Goal: Transaction & Acquisition: Purchase product/service

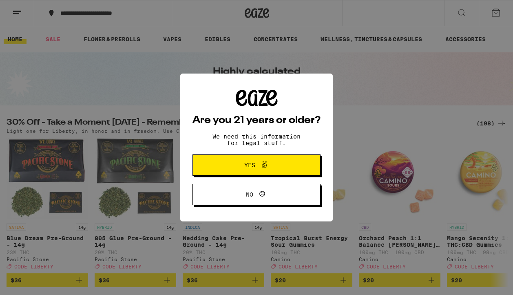
click at [244, 164] on span "Yes" at bounding box center [249, 165] width 11 height 6
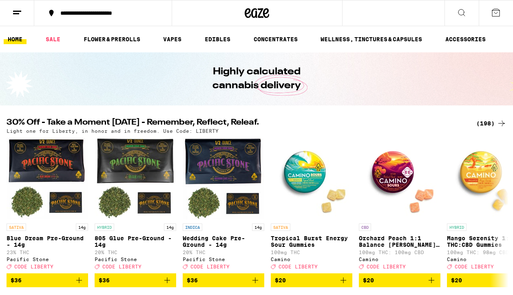
click at [78, 13] on div "**********" at bounding box center [107, 13] width 103 height 6
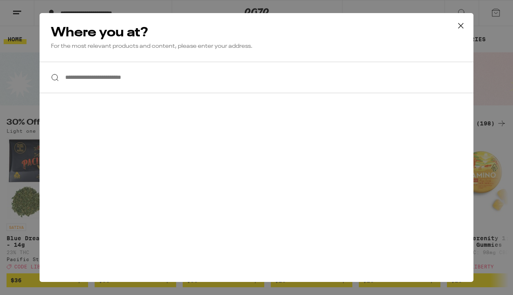
click at [73, 84] on input "**********" at bounding box center [257, 77] width 434 height 31
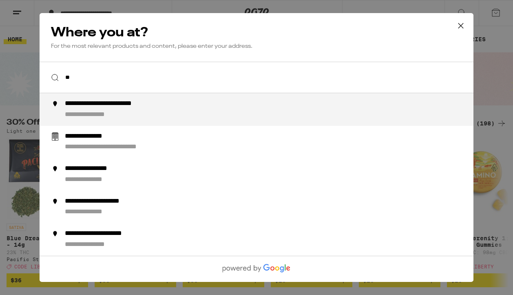
type input "*"
click at [71, 110] on div "**********" at bounding box center [273, 110] width 416 height 20
type input "**********"
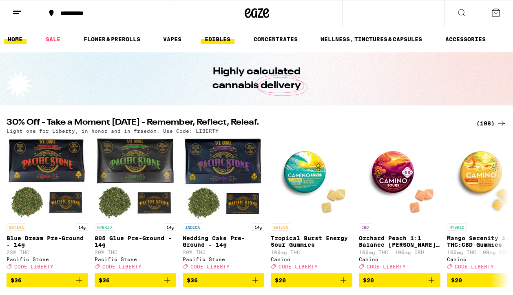
click at [218, 38] on link "EDIBLES" at bounding box center [218, 39] width 34 height 10
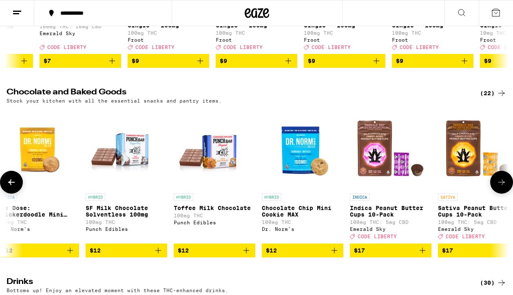
scroll to position [0, 105]
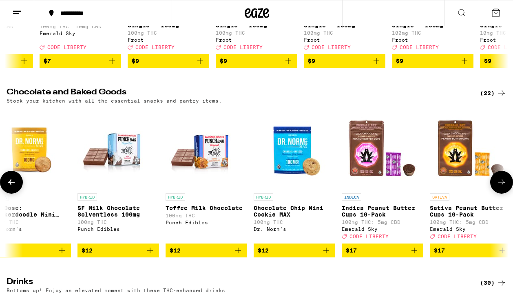
click at [364, 157] on img "Open page for Indica Peanut Butter Cups 10-Pack from Emerald Sky" at bounding box center [383, 148] width 82 height 82
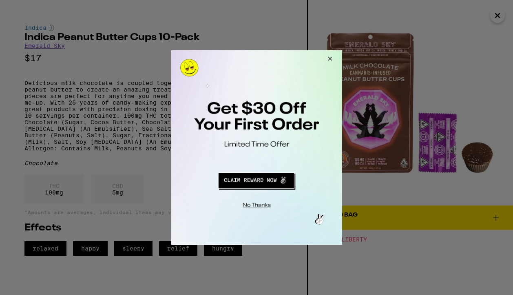
click at [258, 205] on button "Close Modal" at bounding box center [255, 204] width 166 height 13
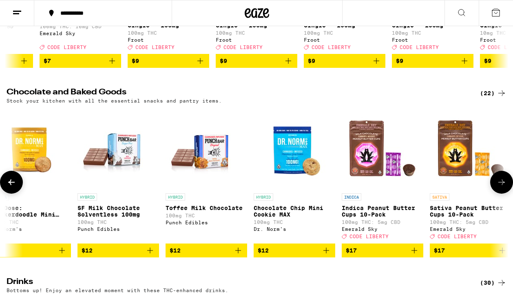
click at [508, 190] on button at bounding box center [502, 182] width 23 height 23
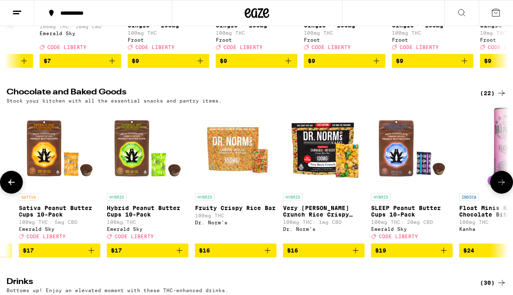
click at [233, 161] on img "Open page for Fruity Crispy Rice Bar from Dr. Norm's" at bounding box center [236, 148] width 82 height 82
click at [357, 255] on icon "Add to bag" at bounding box center [356, 250] width 10 height 10
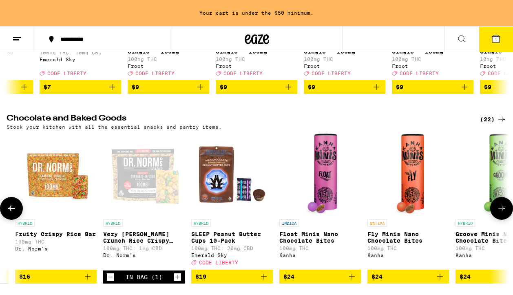
scroll to position [0, 775]
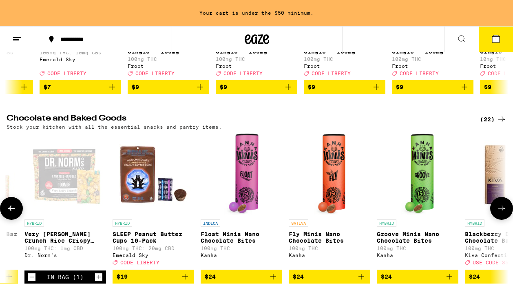
click at [335, 192] on img "Open page for Fly Minis Nano Chocolate Bites from Kanha" at bounding box center [330, 174] width 32 height 82
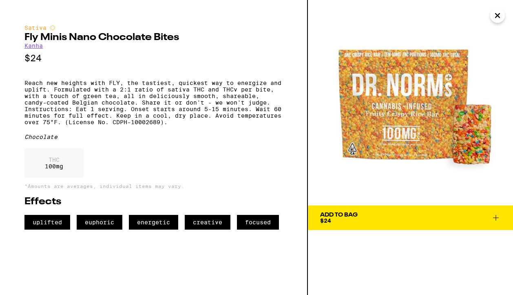
click at [499, 14] on icon "Close" at bounding box center [498, 15] width 10 height 12
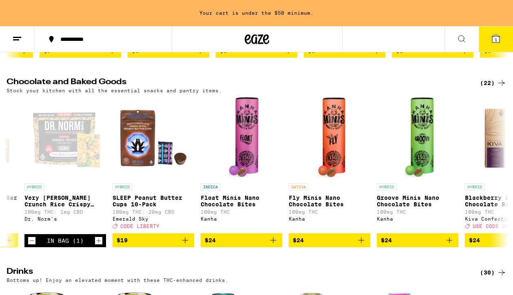
scroll to position [251, 0]
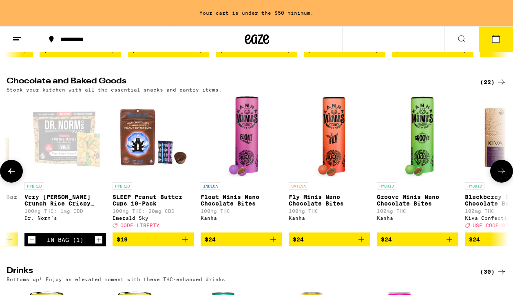
click at [363, 244] on icon "Add to bag" at bounding box center [362, 239] width 10 height 10
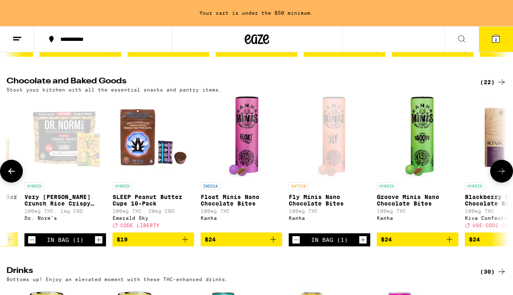
click at [502, 176] on icon at bounding box center [502, 171] width 10 height 10
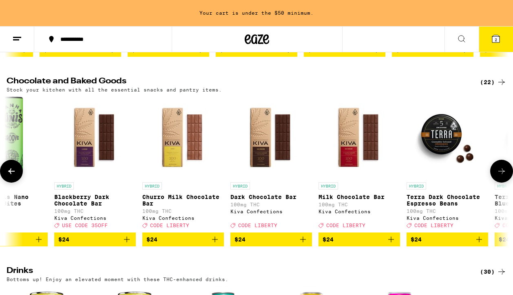
scroll to position [0, 1187]
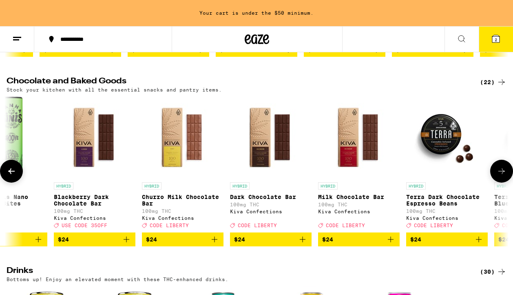
click at [502, 176] on icon at bounding box center [502, 171] width 10 height 10
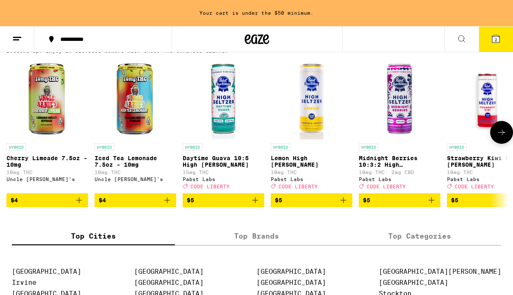
scroll to position [481, 0]
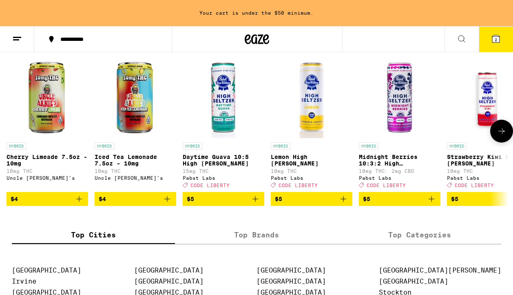
click at [15, 149] on p "HYBRID" at bounding box center [17, 145] width 20 height 7
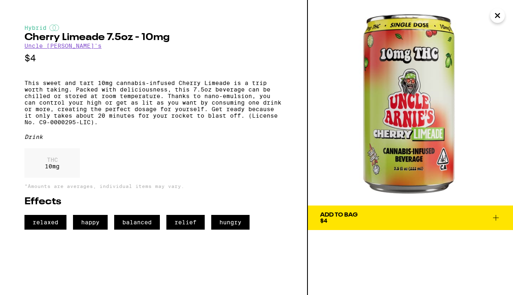
click at [495, 215] on icon at bounding box center [496, 218] width 10 height 10
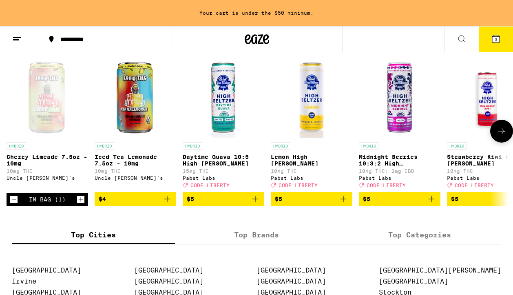
click at [503, 136] on icon at bounding box center [502, 131] width 10 height 10
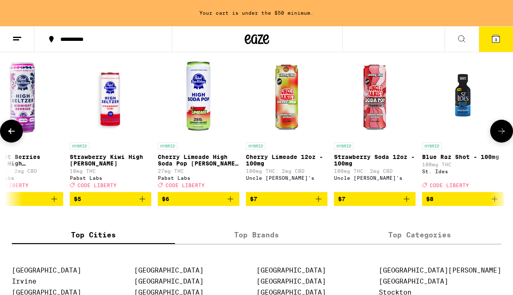
scroll to position [0, 411]
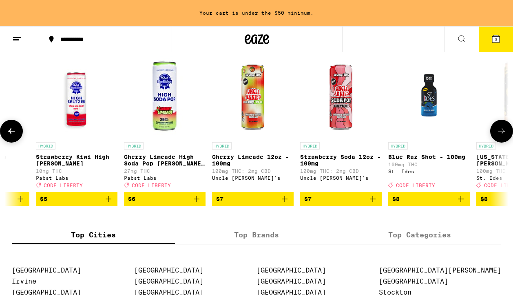
click at [503, 136] on icon at bounding box center [502, 131] width 10 height 10
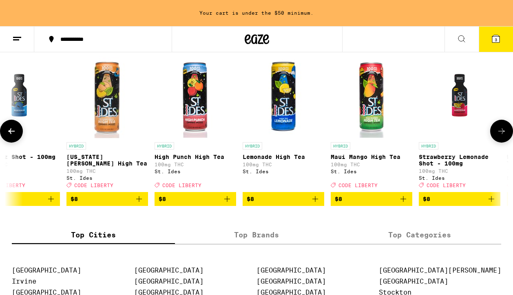
scroll to position [0, 823]
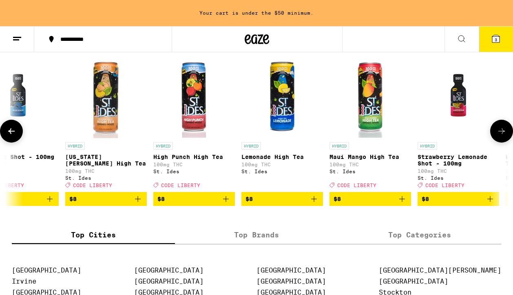
click at [503, 136] on icon at bounding box center [502, 131] width 10 height 10
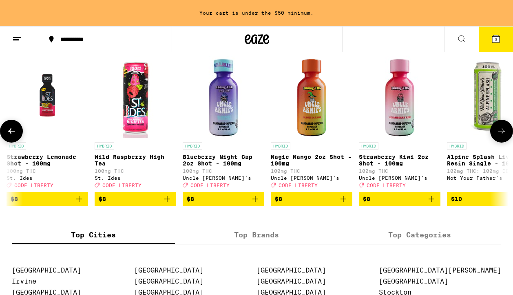
click at [503, 134] on icon at bounding box center [502, 131] width 7 height 6
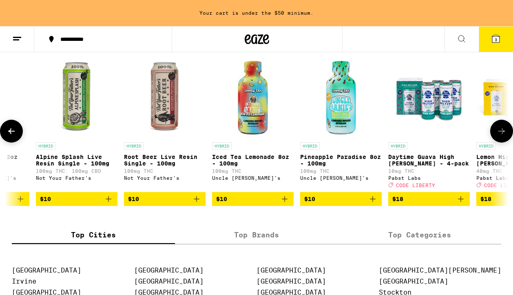
click at [503, 134] on icon at bounding box center [502, 131] width 7 height 6
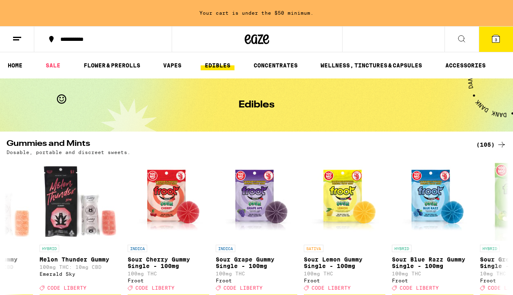
scroll to position [0, 0]
click at [172, 198] on img "Open page for Sour Cherry Gummy Single - 100mg from Froot" at bounding box center [169, 200] width 82 height 82
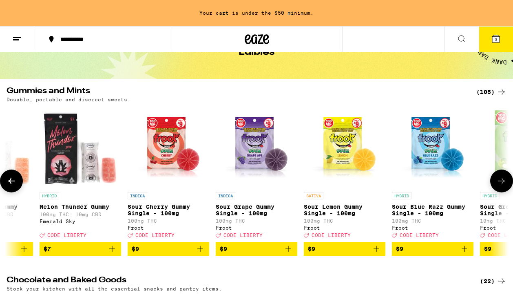
scroll to position [56, 0]
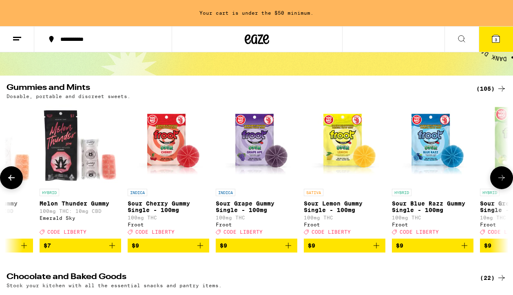
click at [504, 182] on icon at bounding box center [502, 178] width 10 height 10
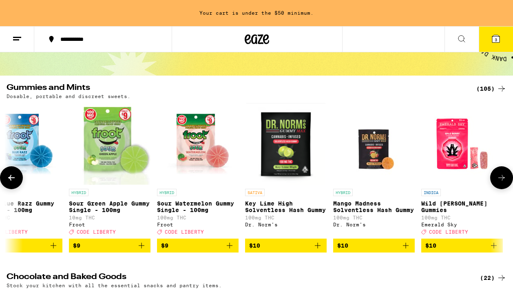
click at [504, 182] on icon at bounding box center [502, 178] width 10 height 10
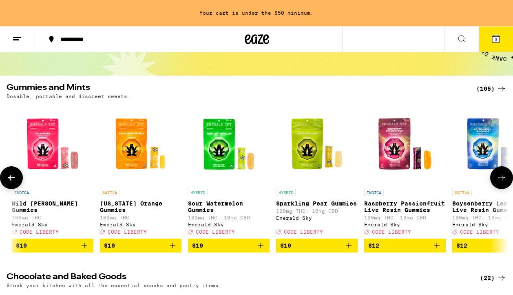
scroll to position [0, 1054]
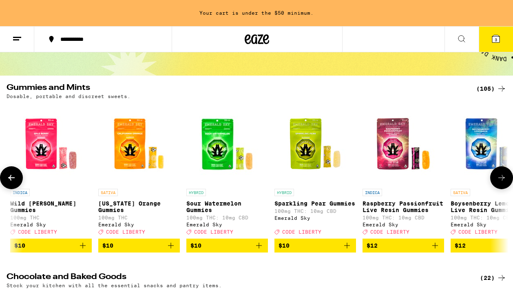
click at [504, 182] on icon at bounding box center [502, 178] width 10 height 10
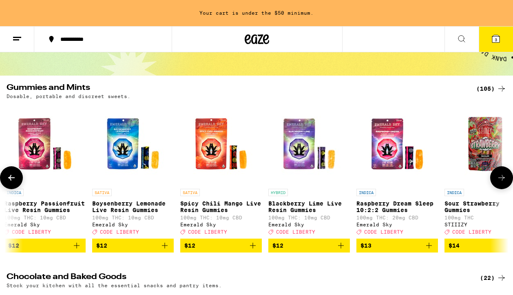
scroll to position [0, 1466]
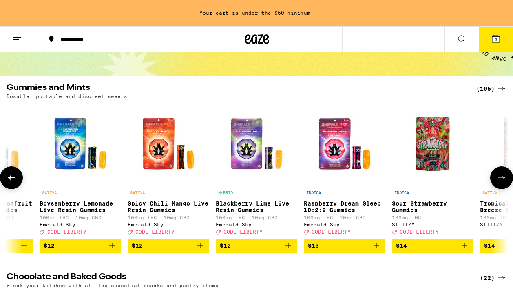
click at [504, 182] on icon at bounding box center [502, 178] width 10 height 10
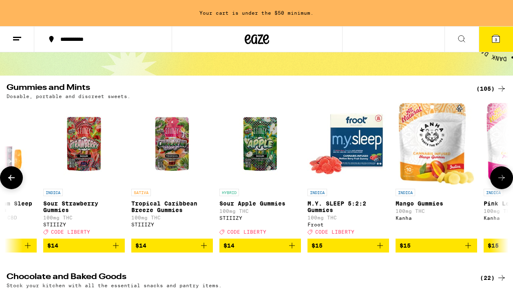
scroll to position [0, 1877]
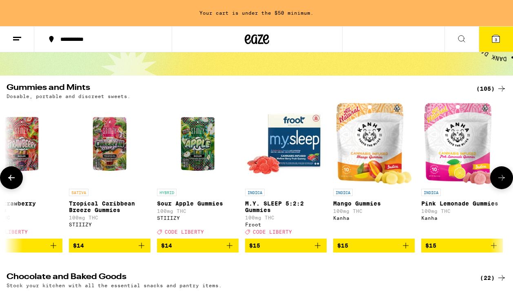
click at [504, 182] on icon at bounding box center [502, 178] width 10 height 10
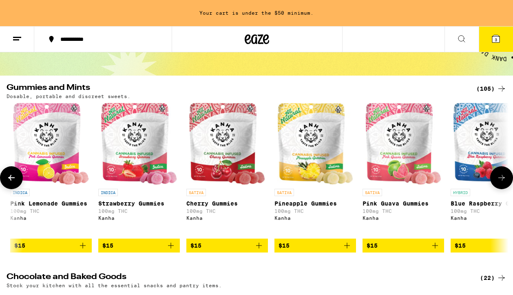
click at [112, 193] on p "INDICA" at bounding box center [108, 192] width 20 height 7
click at [215, 151] on img "Open page for Cherry Gummies from Kanha" at bounding box center [227, 144] width 76 height 82
click at [260, 250] on icon "Add to bag" at bounding box center [259, 245] width 10 height 10
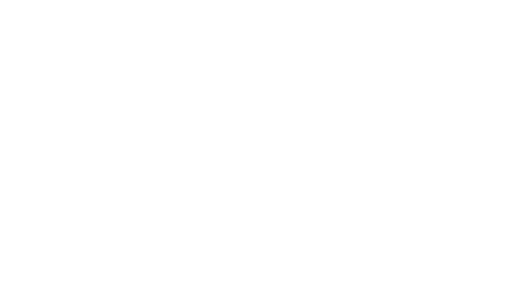
scroll to position [0, 3035]
drag, startPoint x: 76, startPoint y: 39, endPoint x: 71, endPoint y: 40, distance: 4.6
click at [244, 52] on link "CONCENTRATES" at bounding box center [270, 57] width 52 height 10
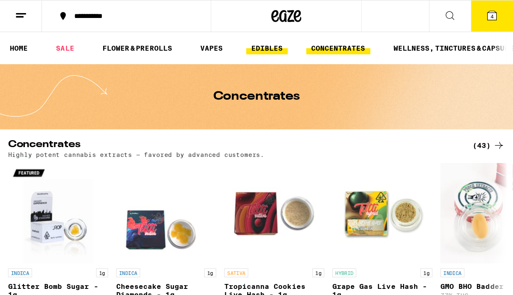
click at [213, 36] on link "EDIBLES" at bounding box center [218, 39] width 34 height 10
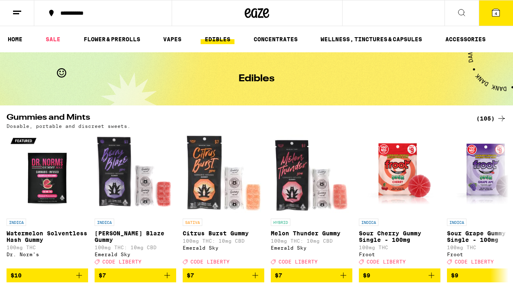
click at [500, 116] on icon at bounding box center [502, 118] width 10 height 10
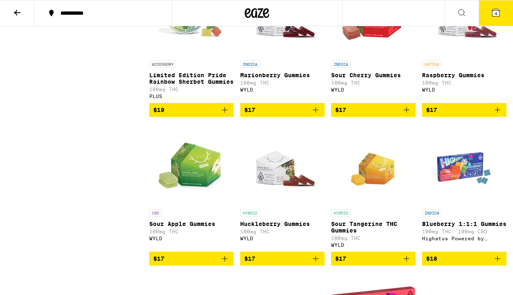
scroll to position [1528, 0]
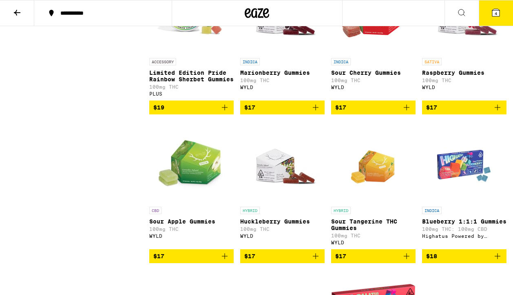
click at [498, 110] on icon "Add to bag" at bounding box center [498, 107] width 6 height 6
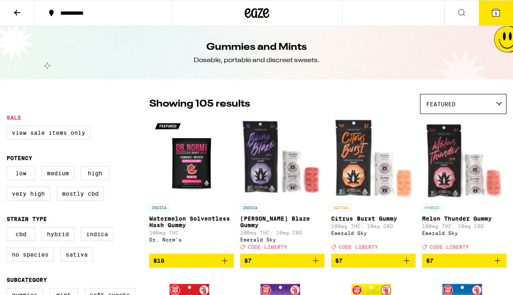
scroll to position [0, 0]
click at [15, 11] on icon at bounding box center [17, 13] width 10 height 10
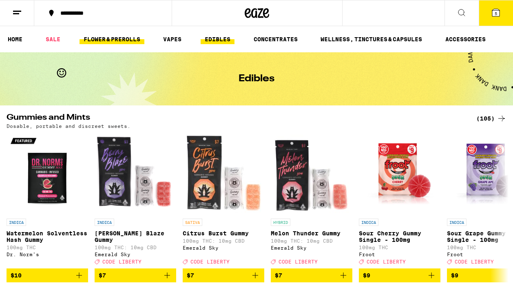
click at [129, 40] on link "FLOWER & PREROLLS" at bounding box center [112, 39] width 65 height 10
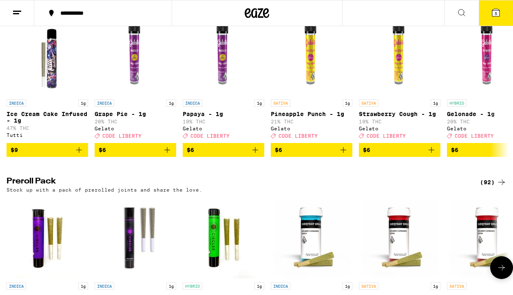
scroll to position [484, 0]
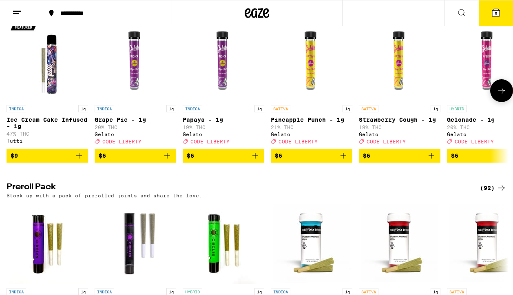
click at [487, 79] on img "Open page for Gelonade - 1g from Gelato" at bounding box center [488, 60] width 82 height 82
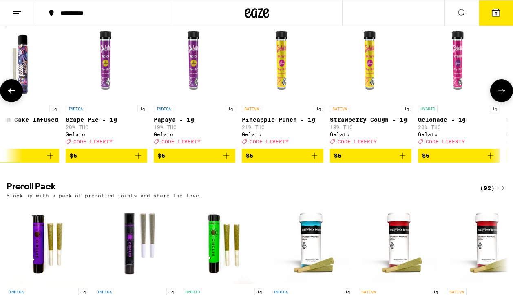
scroll to position [0, 33]
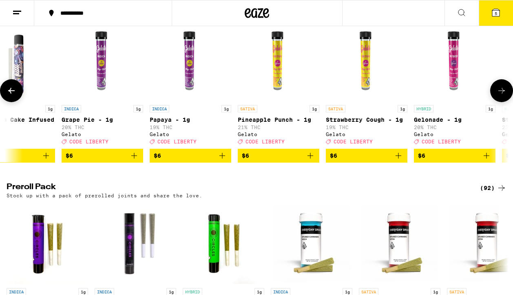
click at [489, 160] on icon "Add to bag" at bounding box center [487, 156] width 10 height 10
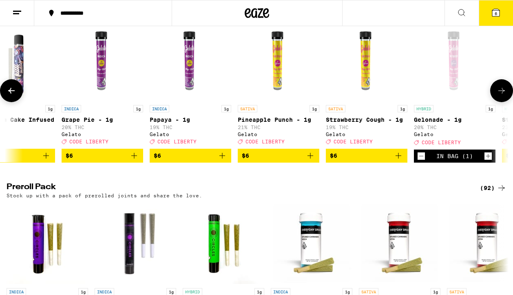
click at [502, 95] on icon at bounding box center [502, 91] width 10 height 10
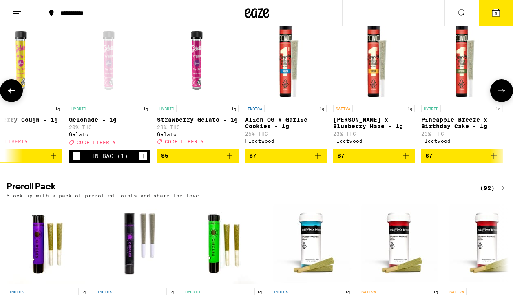
scroll to position [0, 444]
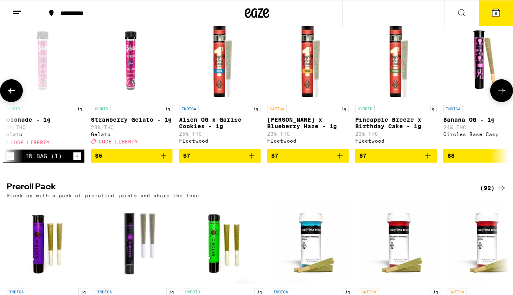
click at [503, 95] on icon at bounding box center [502, 91] width 10 height 10
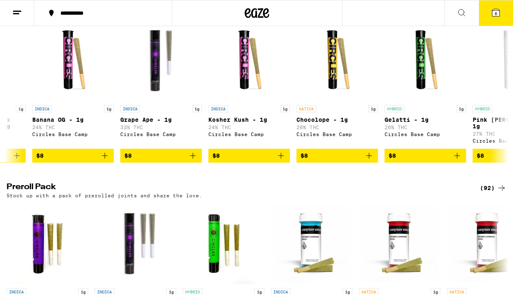
click at [491, 15] on icon at bounding box center [496, 13] width 10 height 10
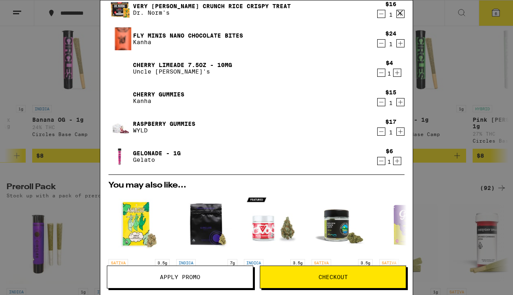
scroll to position [42, 0]
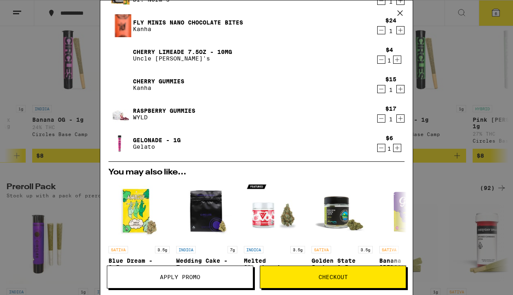
click at [179, 275] on span "Apply Promo" at bounding box center [180, 277] width 40 height 6
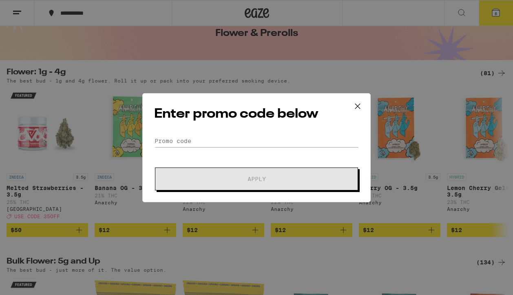
scroll to position [45, 0]
click at [358, 107] on icon at bounding box center [358, 106] width 12 height 12
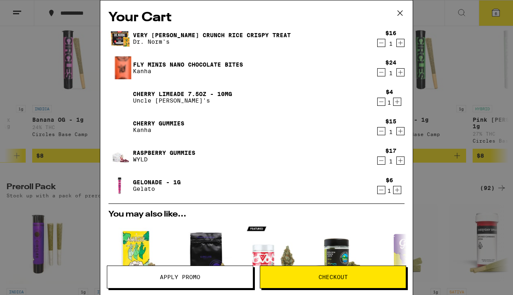
click at [401, 9] on icon at bounding box center [400, 13] width 12 height 12
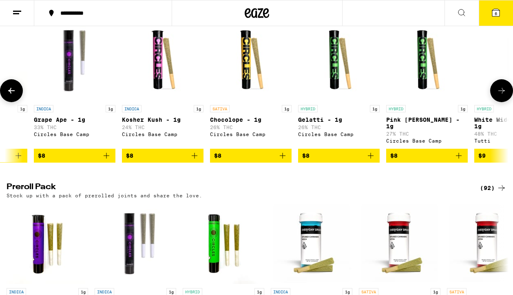
scroll to position [0, 955]
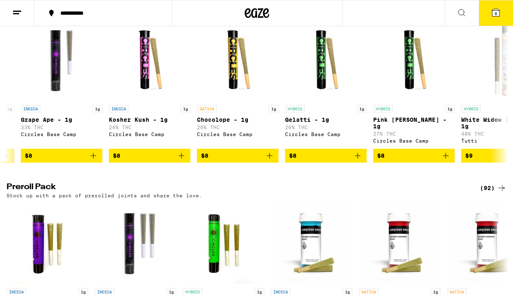
click at [492, 13] on icon at bounding box center [496, 13] width 10 height 10
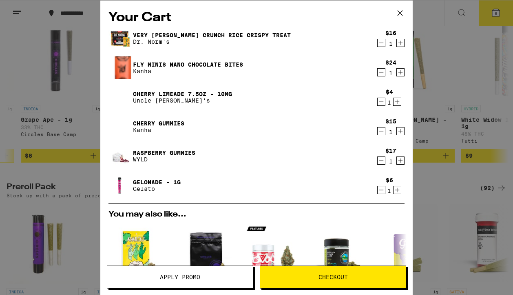
click at [195, 268] on button "Apply Promo" at bounding box center [180, 276] width 147 height 23
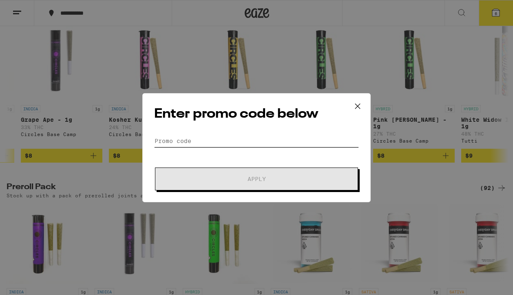
click at [190, 143] on input "Promo Code" at bounding box center [256, 141] width 205 height 12
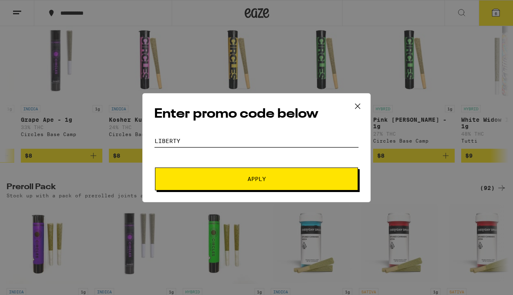
type input "LIBERTY"
click at [247, 178] on span "Apply" at bounding box center [256, 179] width 147 height 6
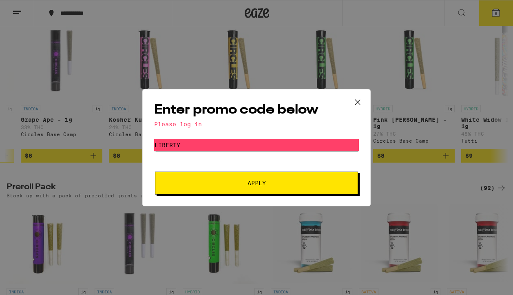
click at [358, 99] on icon at bounding box center [358, 102] width 12 height 12
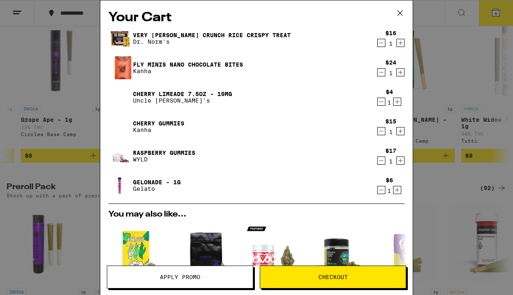
click at [404, 14] on icon at bounding box center [400, 13] width 12 height 12
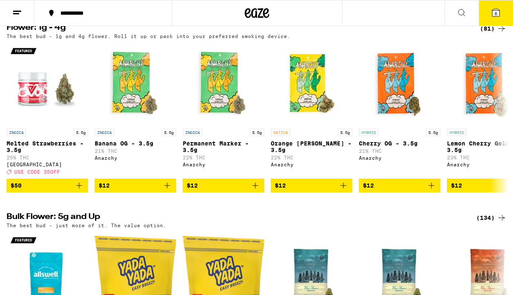
scroll to position [36, 0]
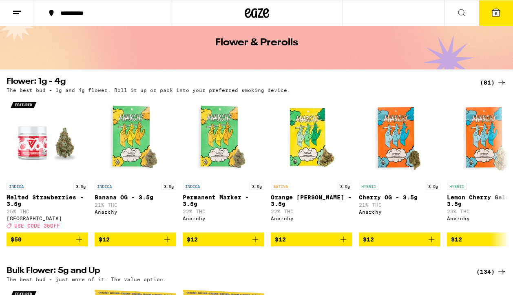
click at [257, 13] on icon at bounding box center [257, 13] width 12 height 10
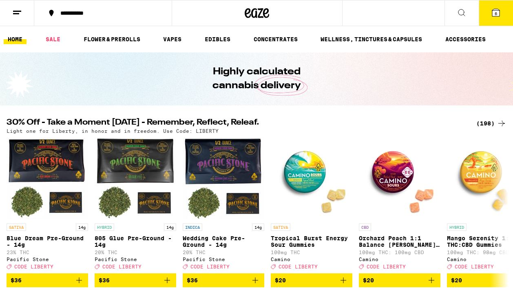
click at [20, 10] on icon at bounding box center [17, 13] width 10 height 10
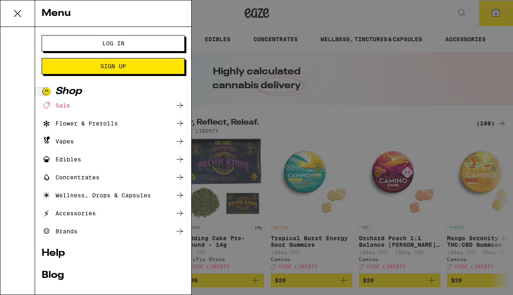
click at [16, 13] on div "Menu Log In Sign Up Shop Sale Flower & Prerolls Vapes Edibles Concentrates Well…" at bounding box center [256, 147] width 513 height 295
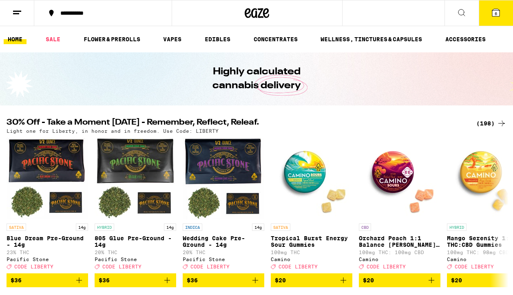
click at [16, 13] on line at bounding box center [16, 13] width 6 height 0
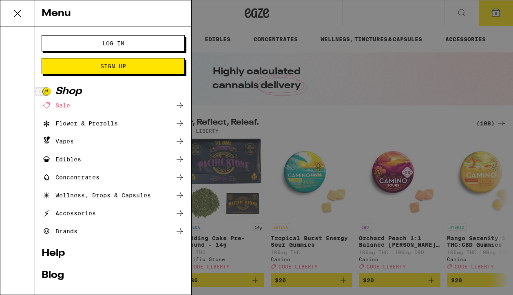
click at [95, 42] on span "Log In" at bounding box center [113, 43] width 77 height 6
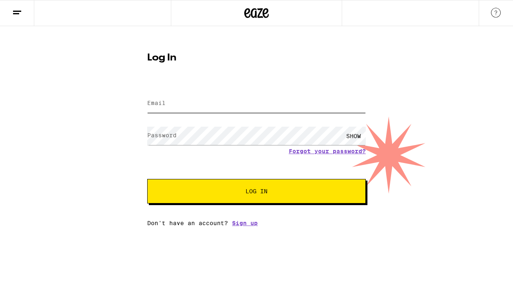
type input "[EMAIL_ADDRESS][DOMAIN_NAME]"
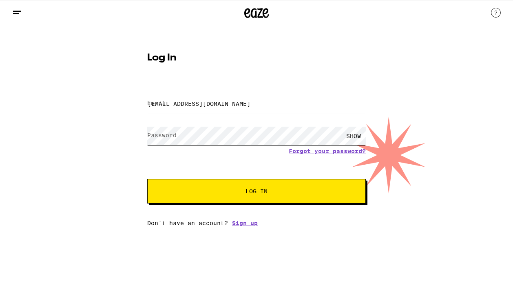
click at [257, 192] on button "Log In" at bounding box center [256, 191] width 219 height 24
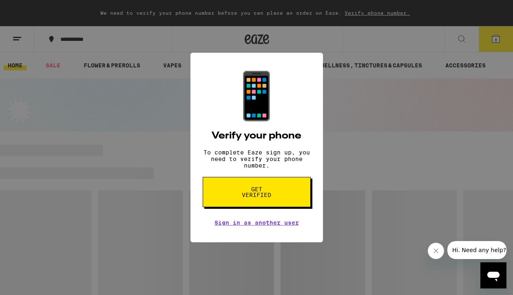
click at [257, 194] on span "Get verified" at bounding box center [257, 191] width 42 height 11
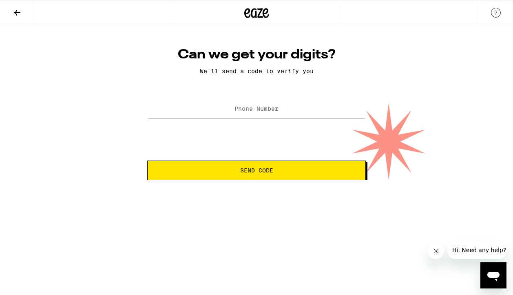
click at [247, 106] on label "Phone Number" at bounding box center [257, 108] width 44 height 7
type input "[PHONE_NUMBER]"
click at [254, 172] on span "Send Code" at bounding box center [256, 170] width 33 height 6
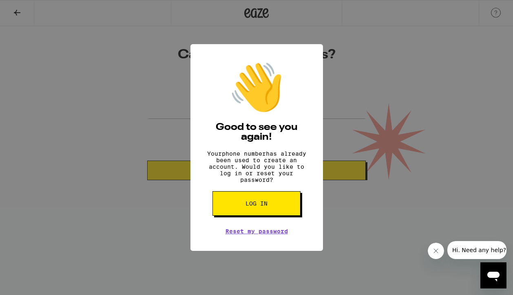
click at [259, 206] on span "Log in" at bounding box center [257, 203] width 22 height 6
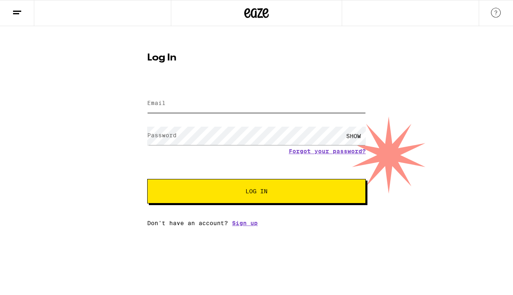
type input "[EMAIL_ADDRESS][DOMAIN_NAME]"
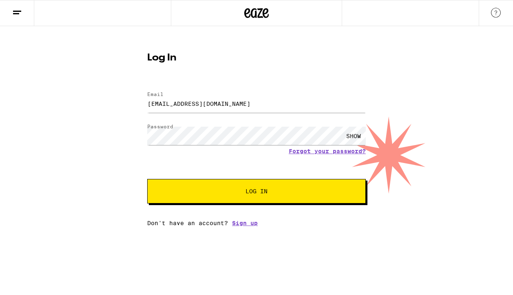
click at [259, 187] on button "Log In" at bounding box center [256, 191] width 219 height 24
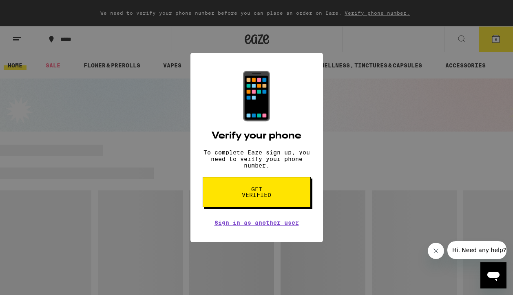
click at [258, 194] on span "Get verified" at bounding box center [257, 191] width 42 height 11
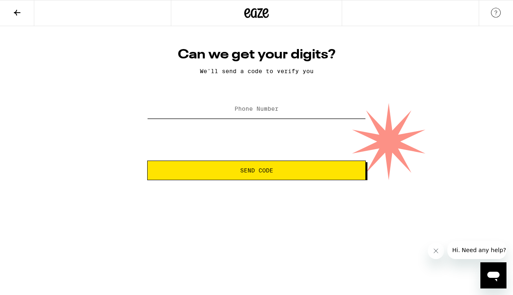
click at [252, 116] on input "Phone Number" at bounding box center [256, 109] width 219 height 18
type input "[PHONE_NUMBER]"
click at [251, 171] on span "Send Code" at bounding box center [256, 170] width 33 height 6
